Goal: Transaction & Acquisition: Purchase product/service

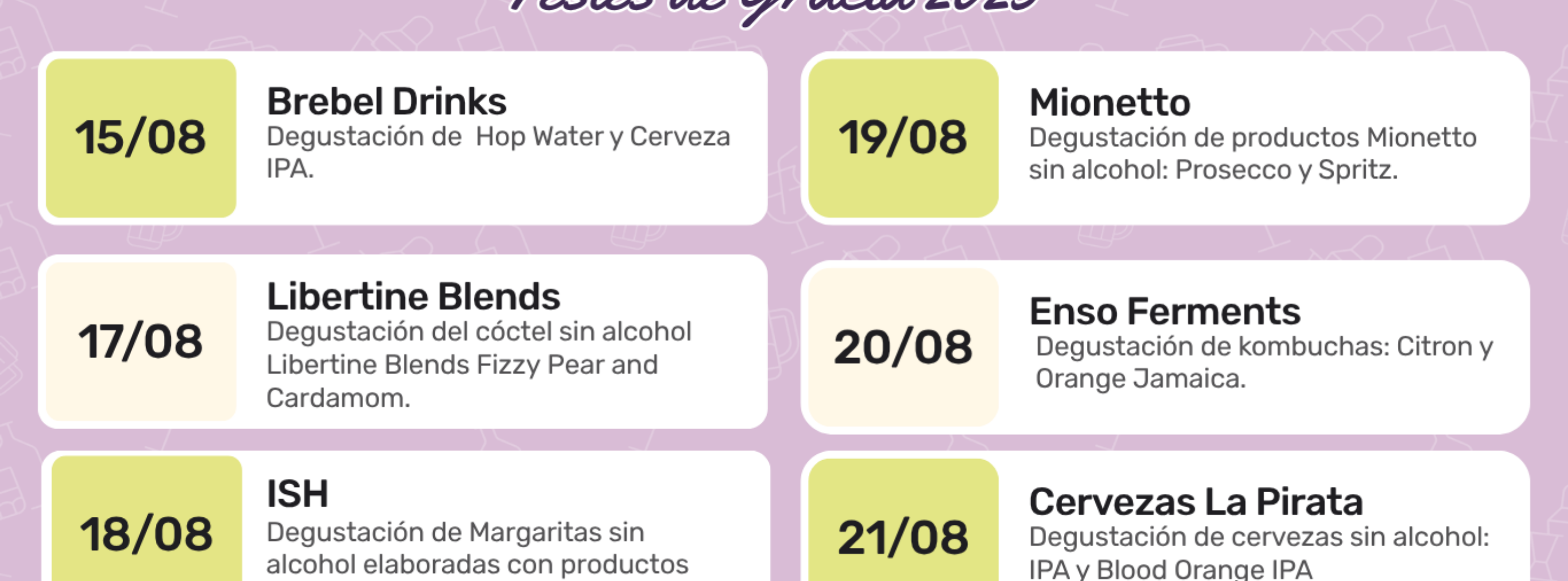
scroll to position [2624, 0]
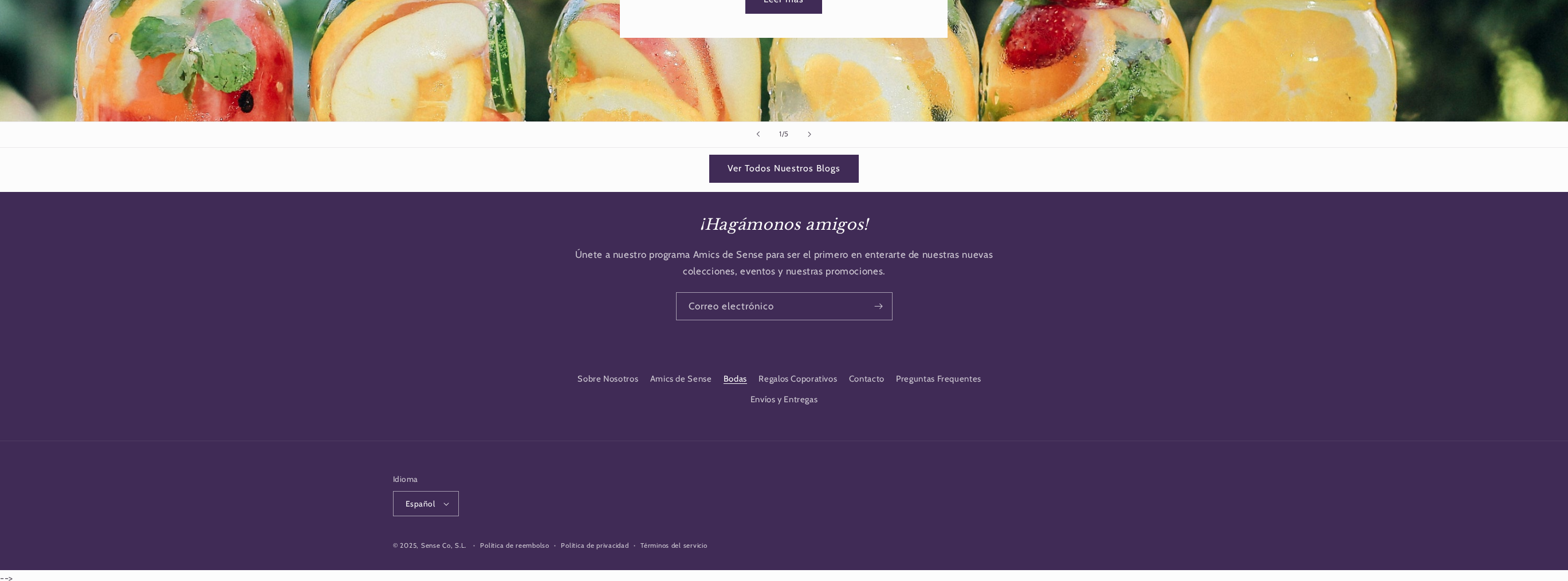
click at [726, 370] on link "Bodas" at bounding box center [735, 379] width 24 height 21
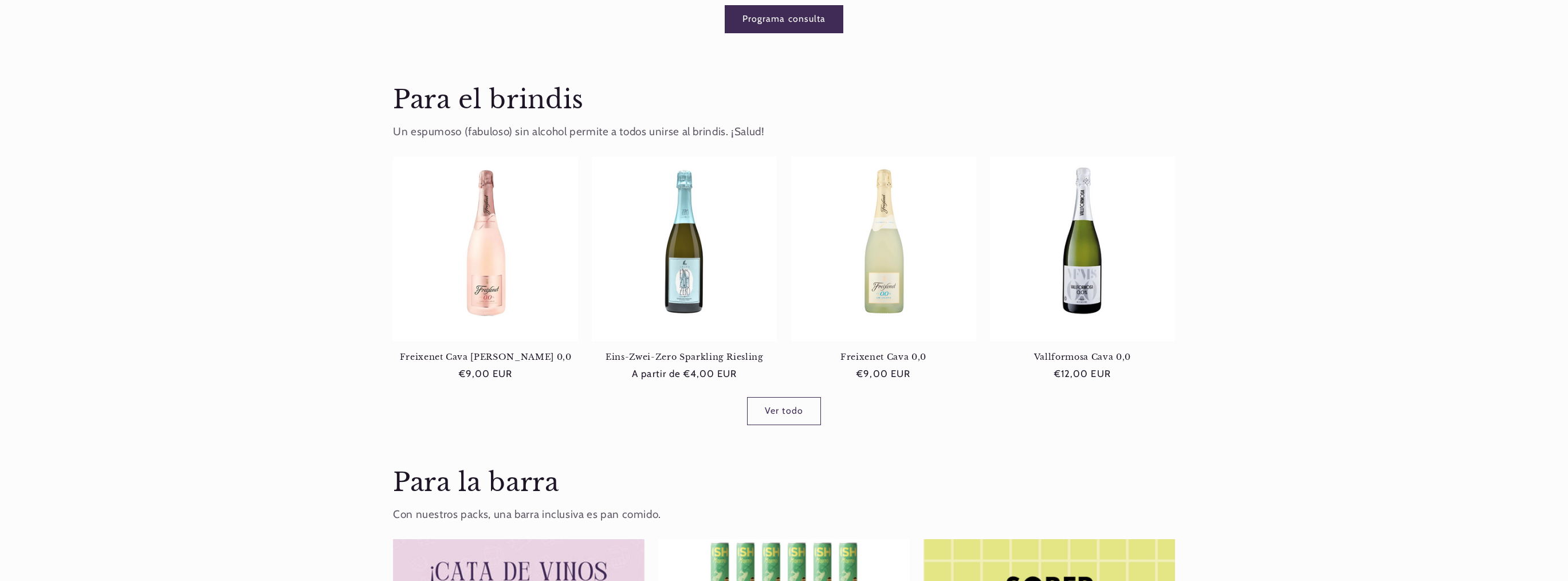
scroll to position [574, 0]
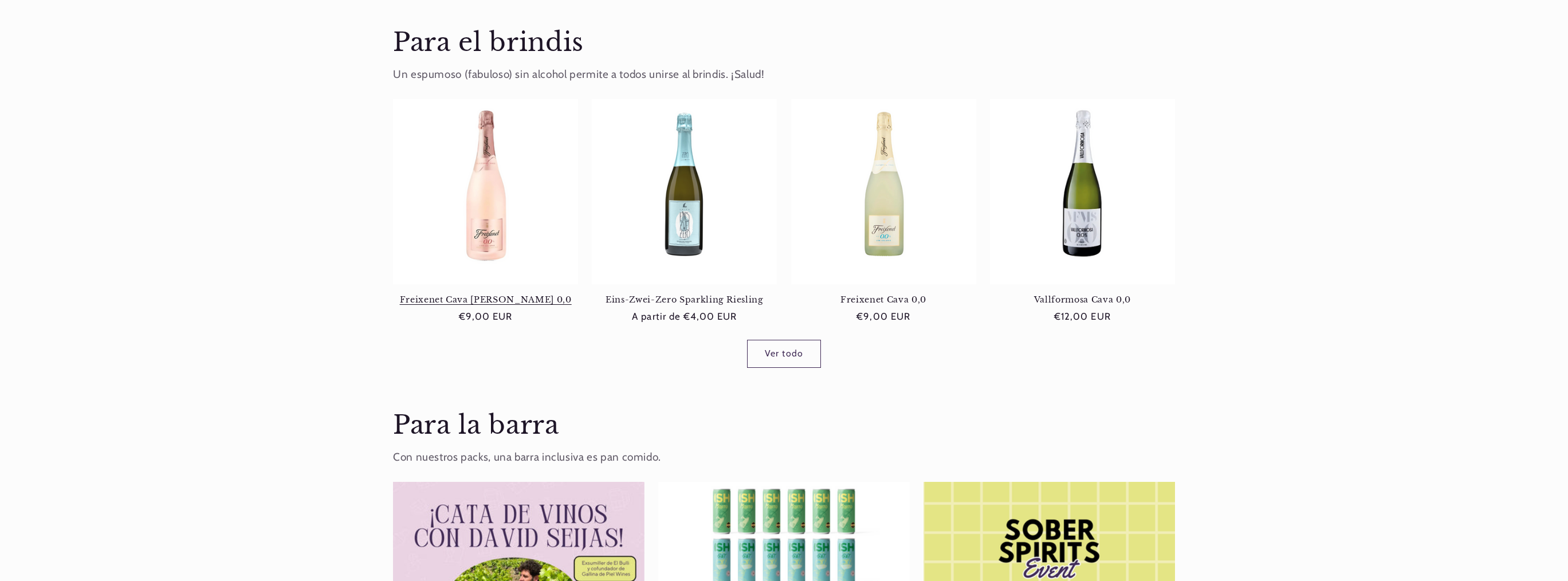
click at [401, 300] on link "Freixenet Cava Rosé 0,0" at bounding box center [486, 300] width 185 height 10
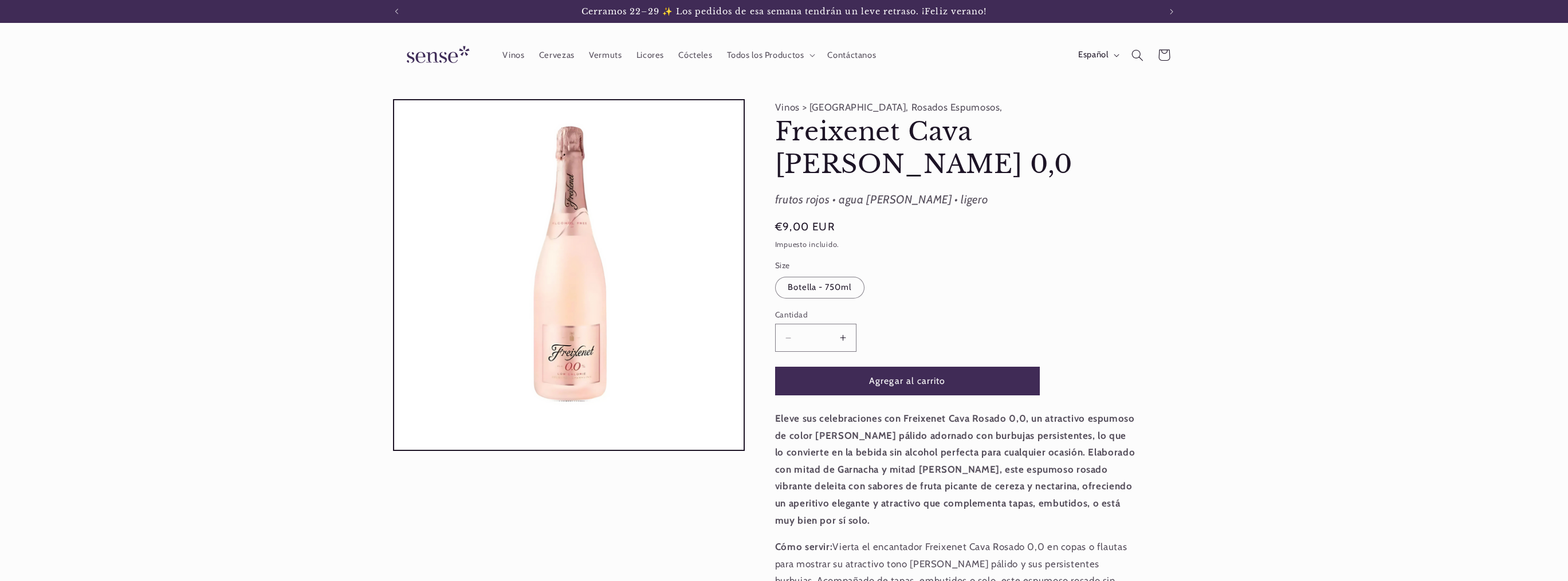
scroll to position [572, 0]
